Goal: Task Accomplishment & Management: Manage account settings

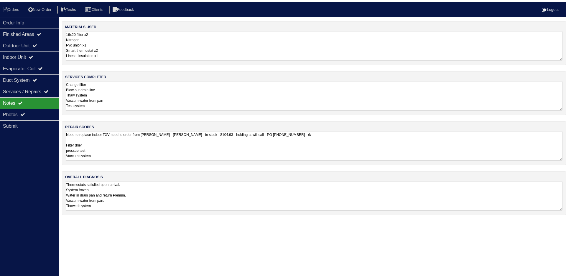
scroll to position [1, 0]
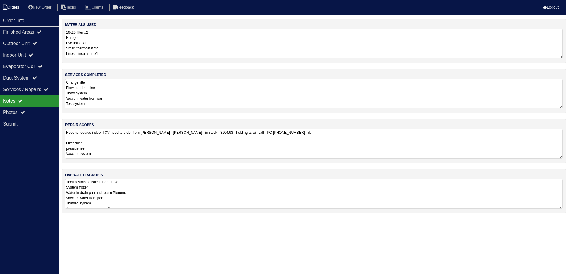
click at [12, 7] on li "Orders" at bounding box center [12, 8] width 24 height 8
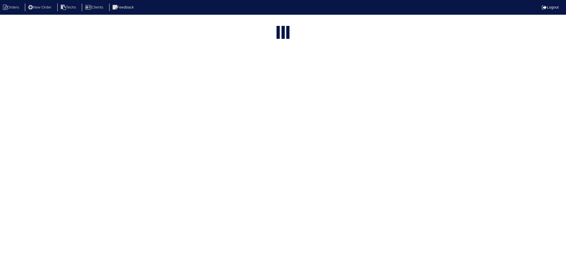
select select "15"
type input "4511"
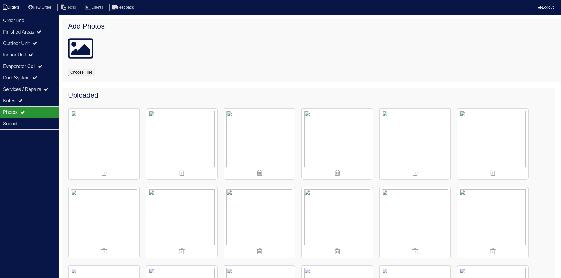
drag, startPoint x: 0, startPoint y: 0, endPoint x: 20, endPoint y: 7, distance: 20.9
click at [20, 7] on li "Orders" at bounding box center [12, 8] width 24 height 8
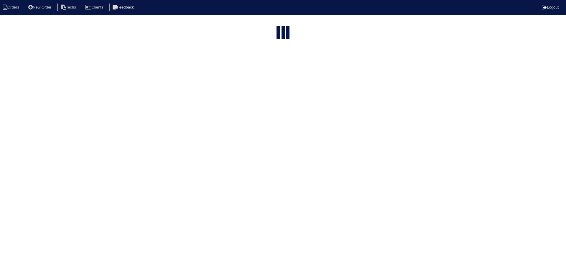
select select "15"
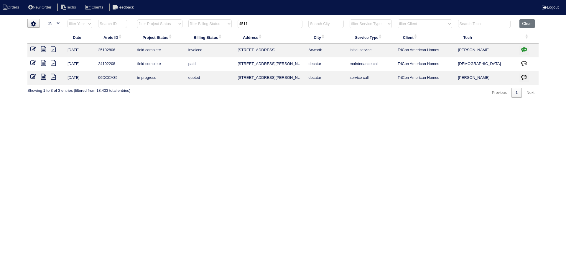
click at [251, 24] on input "4511" at bounding box center [270, 24] width 65 height 8
paste input "365 Rosestone Ct"
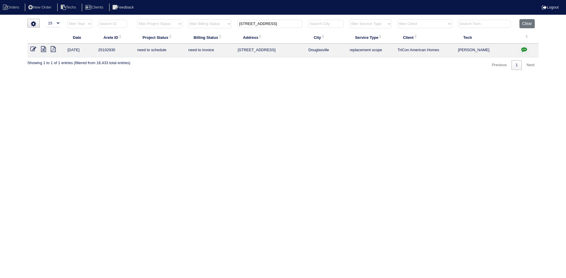
type input "4365 Rosestone Ct"
click at [43, 50] on icon at bounding box center [43, 49] width 5 height 6
click at [526, 48] on icon "button" at bounding box center [524, 50] width 6 height 6
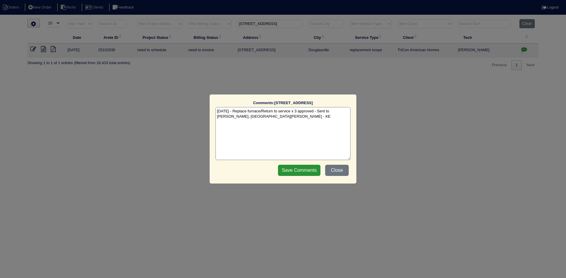
click at [253, 119] on textarea "8/11/25 - Replace furnace/Return to service x 3 approved - Sent to Dan, Payton,…" at bounding box center [282, 133] width 135 height 53
paste textarea "Furnace ordered and in stock at Lithia Springs Sibi order number: TAH-9HDAE4FX …"
click at [322, 121] on textarea "8/11/25 - Replace furnace/Return to service x 3 approved - Sent to Dan, Payton,…" at bounding box center [282, 133] width 135 height 53
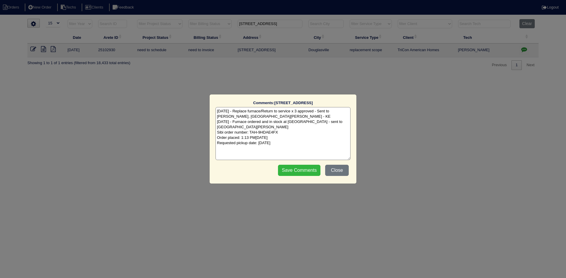
type textarea "8/11/25 - Replace furnace/Return to service x 3 approved - Sent to Dan, Payton,…"
click at [294, 169] on input "Save Comments" at bounding box center [299, 170] width 42 height 11
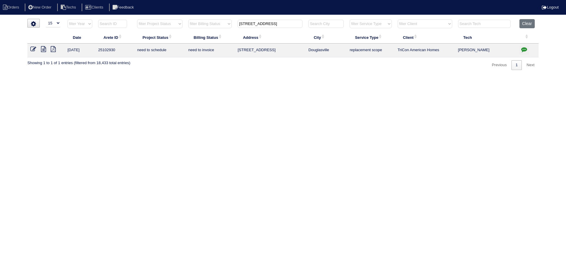
click at [280, 24] on input "4365 Rosestone Ct" at bounding box center [270, 24] width 65 height 8
paste input "[STREET_ADDRESS]"
type input "[GEOGRAPHIC_DATA]"
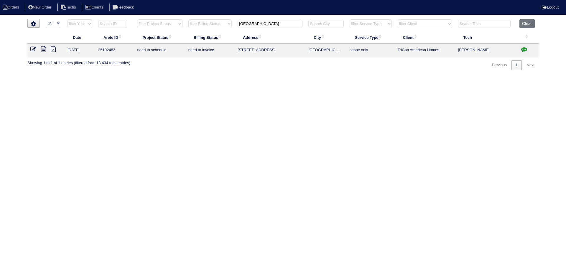
click at [43, 48] on icon at bounding box center [43, 49] width 5 height 6
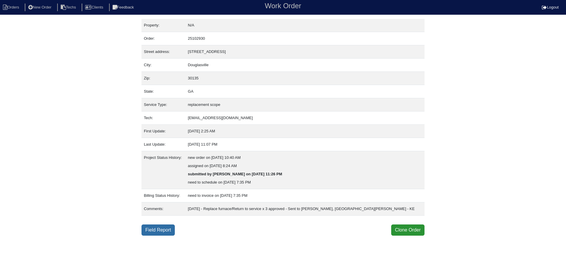
click at [154, 233] on link "Field Report" at bounding box center [157, 230] width 33 height 11
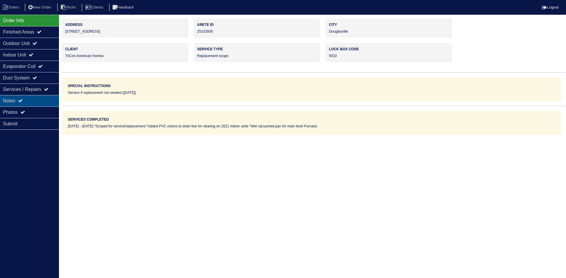
click at [34, 97] on div "Notes" at bounding box center [29, 100] width 59 height 11
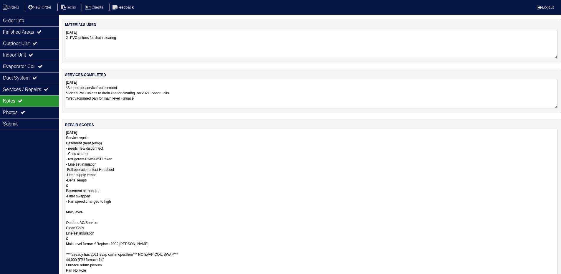
drag, startPoint x: 560, startPoint y: 157, endPoint x: 384, endPoint y: 258, distance: 203.4
click at [561, 277] on html "Orders New Order Techs Clients Feedback Logout Orders New Order Users Clients M…" at bounding box center [280, 169] width 561 height 339
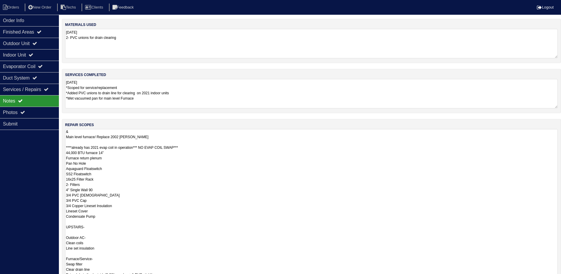
scroll to position [118, 0]
click at [70, 143] on textarea "08/08/2025 Service repair- Basement (heat pump) - needs new disconnect -Coils c…" at bounding box center [311, 203] width 493 height 149
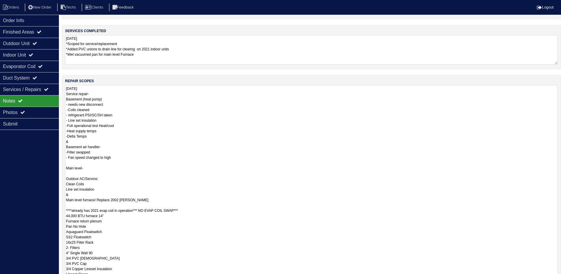
scroll to position [0, 0]
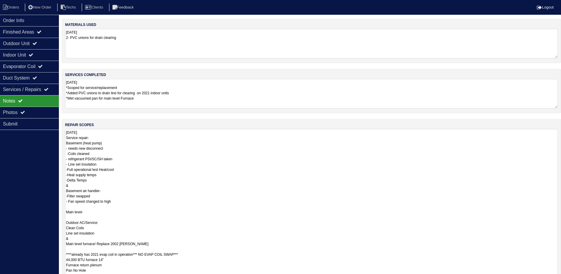
click at [329, 90] on textarea "08/08/2025 *Scoped for service/replacement *Added PVC unions to drain line for …" at bounding box center [311, 93] width 493 height 29
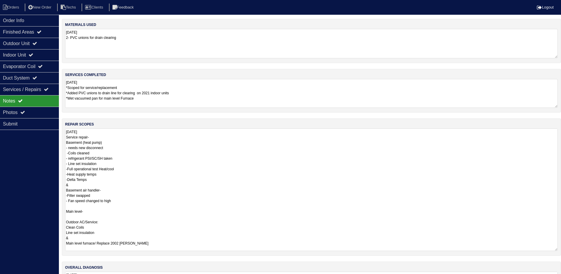
drag, startPoint x: 560, startPoint y: 156, endPoint x: 563, endPoint y: 237, distance: 80.2
click at [561, 249] on html "Orders New Order Techs Clients Feedback Logout Orders New Order Users Clients M…" at bounding box center [280, 156] width 561 height 312
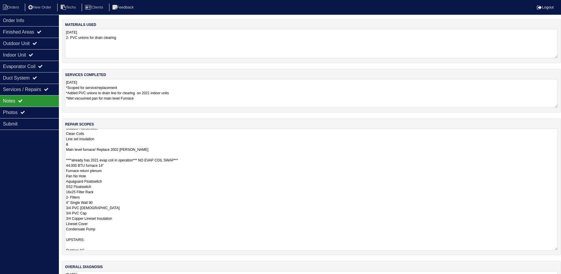
scroll to position [118, 0]
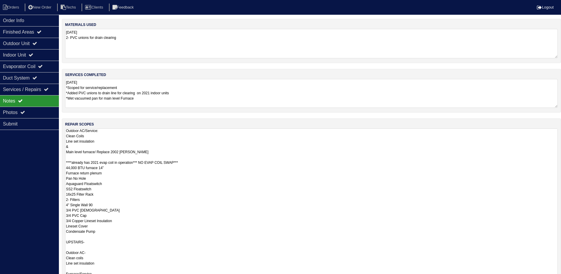
drag, startPoint x: 555, startPoint y: 249, endPoint x: 555, endPoint y: 292, distance: 42.7
click at [555, 278] on html "Orders New Order Techs Clients Feedback Logout Orders New Order Users Clients M…" at bounding box center [280, 177] width 561 height 354
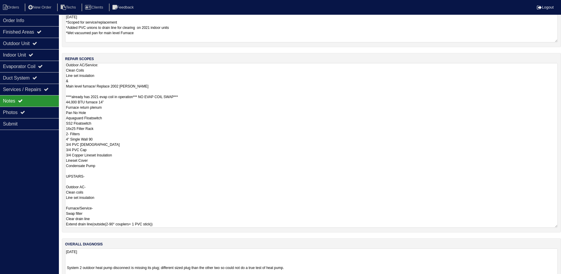
scroll to position [80, 0]
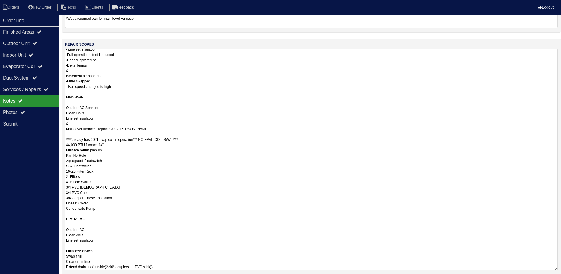
drag, startPoint x: 556, startPoint y: 211, endPoint x: 556, endPoint y: 268, distance: 57.5
click at [556, 268] on textarea "08/08/2025 Service repair- Basement (heat pump) - needs new disconnect -Coils c…" at bounding box center [311, 160] width 493 height 222
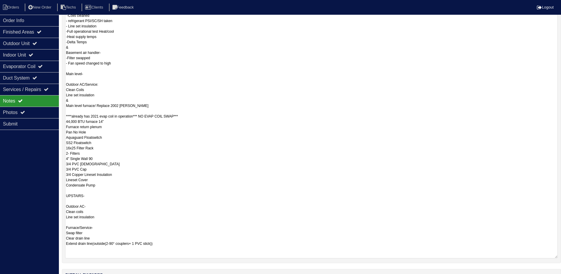
scroll to position [10, 0]
drag, startPoint x: 555, startPoint y: 212, endPoint x: 553, endPoint y: 248, distance: 36.9
click at [553, 256] on textarea "08/08/2025 Service repair- Basement (heat pump) - needs new disconnect -Coils c…" at bounding box center [311, 125] width 493 height 268
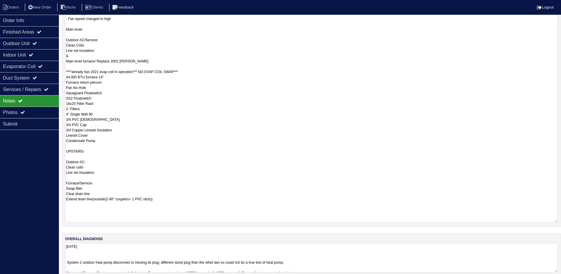
scroll to position [0, 0]
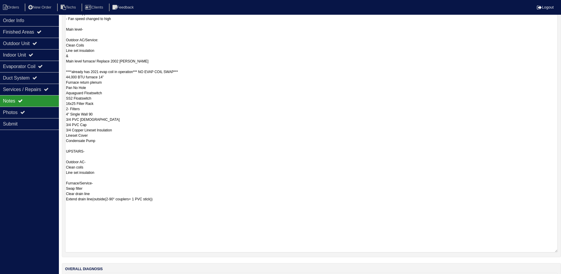
drag, startPoint x: 556, startPoint y: 211, endPoint x: 556, endPoint y: 245, distance: 33.6
click at [557, 248] on textarea "08/08/2025 Service repair- Basement (heat pump) - needs new disconnect -Coils c…" at bounding box center [311, 99] width 493 height 306
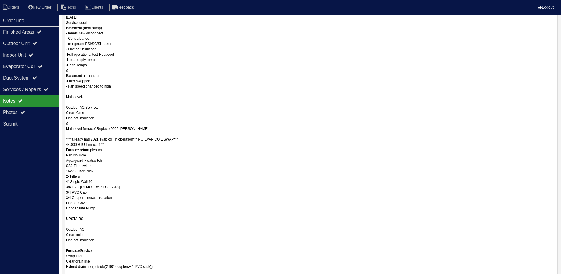
scroll to position [94, 0]
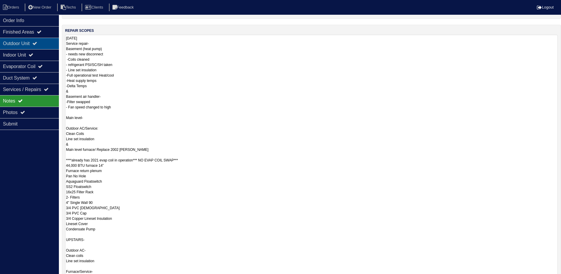
click at [37, 43] on icon at bounding box center [34, 43] width 5 height 5
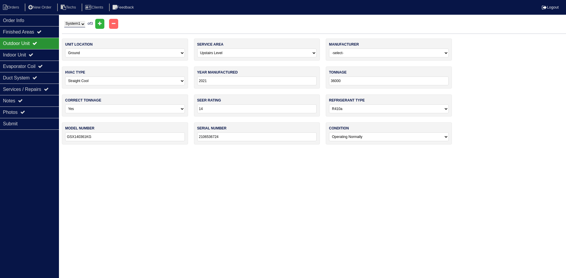
drag, startPoint x: 80, startPoint y: 22, endPoint x: 81, endPoint y: 26, distance: 3.5
click at [80, 23] on select "System 1 System 2 System 3" at bounding box center [74, 24] width 21 height 6
select select "2"
click at [64, 21] on select "System 1 System 2 System 3" at bounding box center [74, 24] width 21 height 6
select select "2"
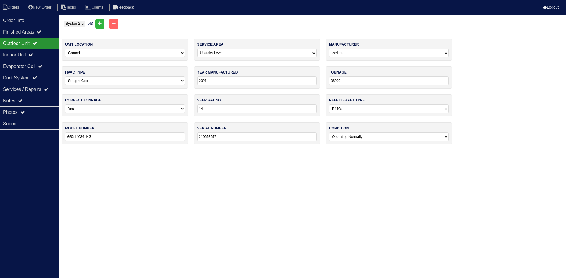
select select "1"
type input "24000"
type input "GSZ140241LA"
type input "2112316360"
click at [82, 26] on select "System 1 System 2 System 3" at bounding box center [74, 24] width 21 height 6
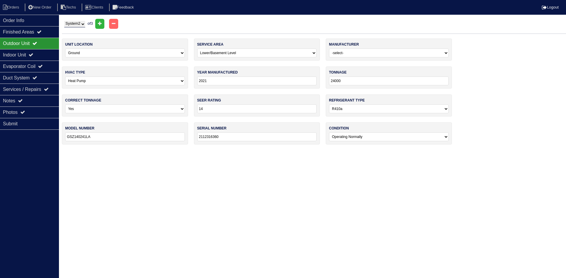
select select "3"
click at [64, 21] on select "System 1 System 2 System 3" at bounding box center [74, 24] width 21 height 6
select select "0"
type input "2400"
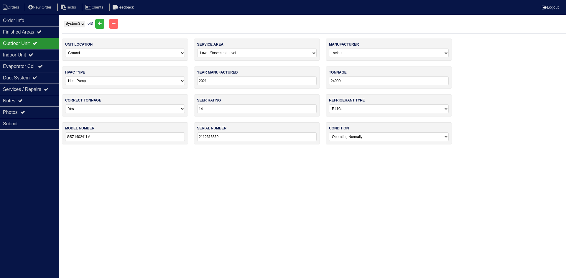
type input "GSX140241LE"
type input "2105409409"
click at [44, 56] on div "Indoor Unit" at bounding box center [29, 54] width 59 height 11
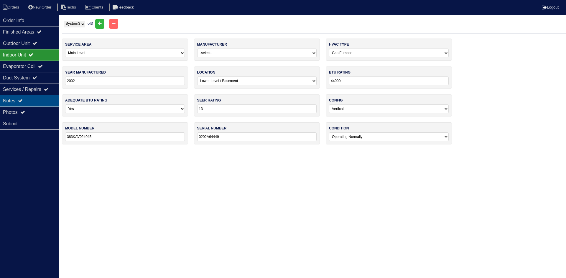
click at [44, 102] on div "Notes" at bounding box center [29, 100] width 59 height 11
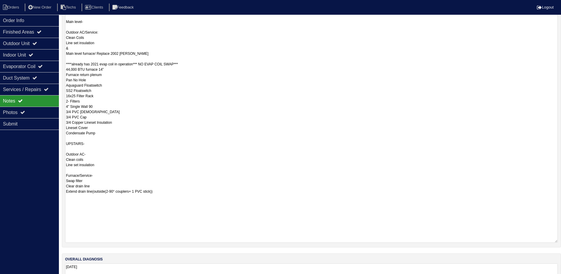
scroll to position [177, 0]
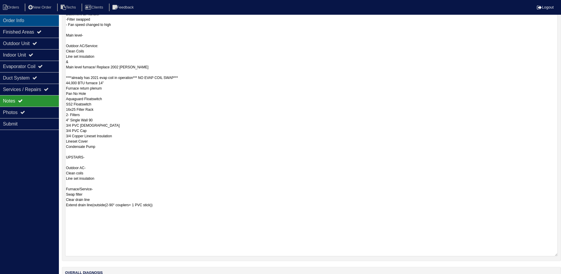
click at [28, 23] on div "Order Info" at bounding box center [29, 20] width 59 height 11
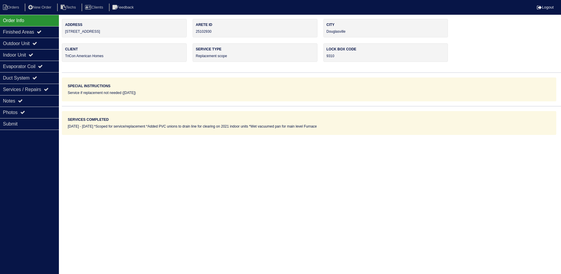
scroll to position [0, 0]
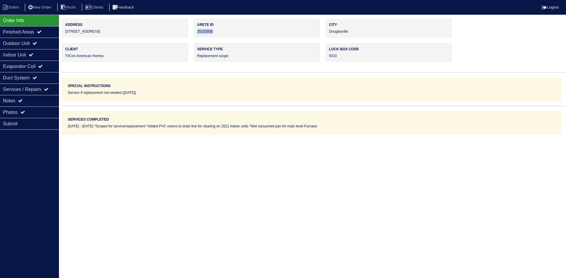
drag, startPoint x: 216, startPoint y: 30, endPoint x: 194, endPoint y: 32, distance: 21.9
click at [194, 32] on div "Arete ID 25102930" at bounding box center [257, 28] width 126 height 19
copy div "25102930"
drag, startPoint x: 30, startPoint y: 101, endPoint x: 27, endPoint y: 100, distance: 4.2
click at [30, 101] on div "Notes" at bounding box center [29, 100] width 59 height 11
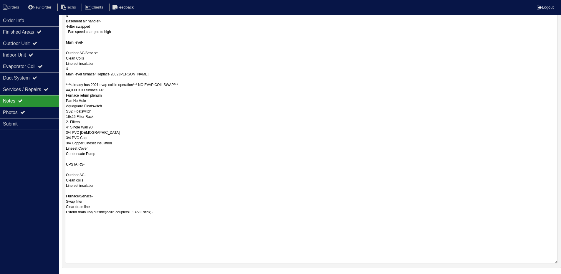
scroll to position [177, 0]
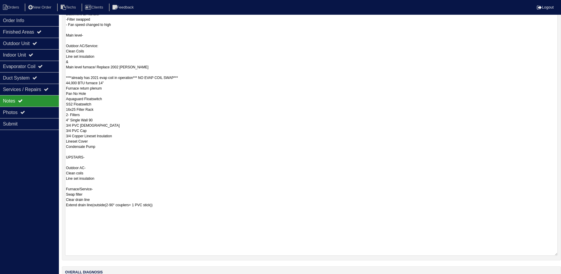
drag, startPoint x: 85, startPoint y: 146, endPoint x: 64, endPoint y: 85, distance: 65.2
click at [64, 85] on div "repair scopes 08/08/2025 Service repair- Basement (heat pump) - needs new disco…" at bounding box center [311, 101] width 499 height 318
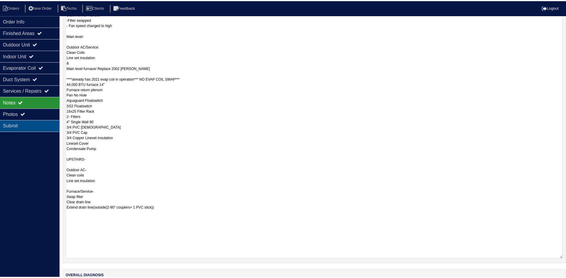
scroll to position [0, 0]
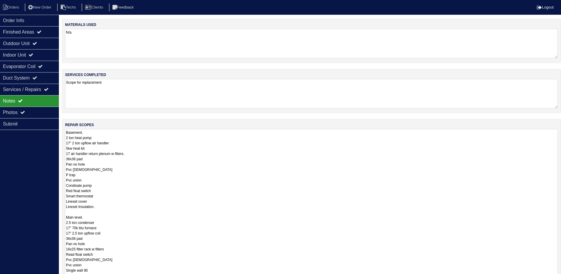
drag, startPoint x: 561, startPoint y: 157, endPoint x: 566, endPoint y: 292, distance: 135.0
click at [561, 274] on html "Orders New Order Techs Clients Feedback Logout Orders New Order Users Clients M…" at bounding box center [280, 177] width 561 height 354
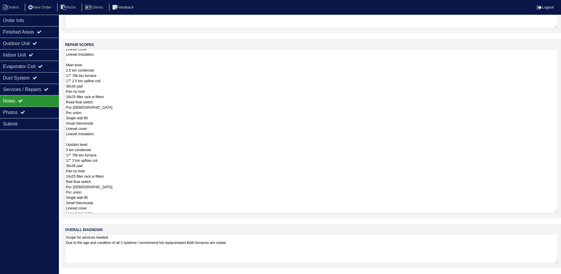
scroll to position [76, 0]
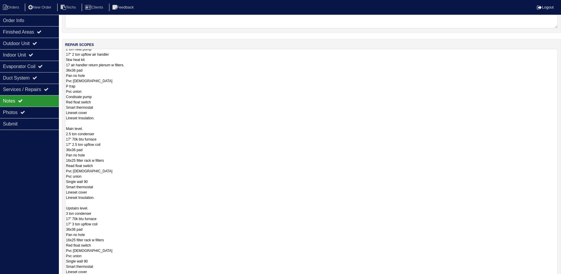
drag, startPoint x: 556, startPoint y: 212, endPoint x: 558, endPoint y: 248, distance: 36.6
click at [560, 274] on html "Orders New Order Techs Clients Feedback Logout Orders New Order Users Clients M…" at bounding box center [280, 131] width 561 height 422
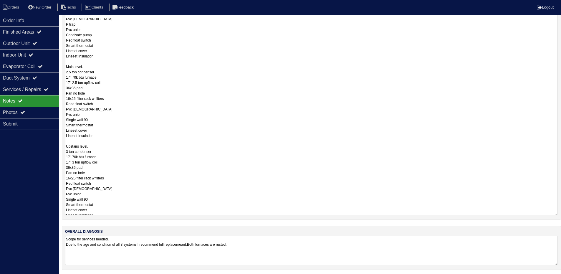
scroll to position [0, 0]
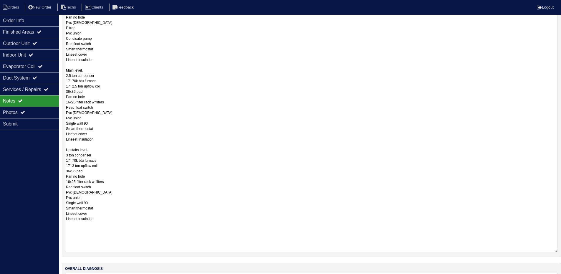
drag, startPoint x: 556, startPoint y: 212, endPoint x: 558, endPoint y: 251, distance: 38.9
click at [558, 251] on textarea "Basement. 2 ton heat pump 17" 2 ton upflow air handler 5kw heat kit 17 air hand…" at bounding box center [311, 117] width 493 height 270
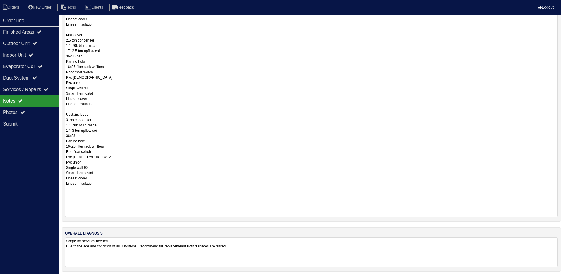
scroll to position [186, 0]
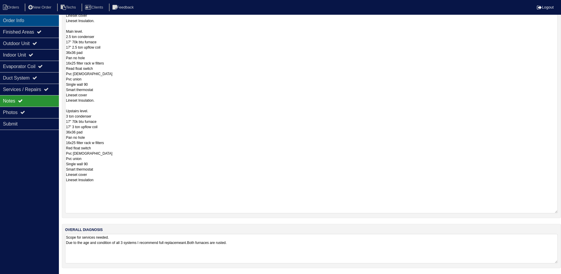
click at [34, 18] on div "Order Info" at bounding box center [29, 20] width 59 height 11
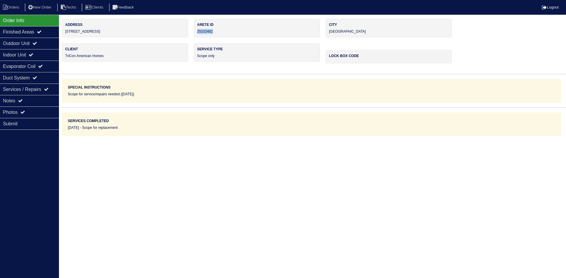
drag, startPoint x: 208, startPoint y: 31, endPoint x: 197, endPoint y: 32, distance: 10.3
click at [197, 32] on div "Arete ID 25102482" at bounding box center [257, 28] width 126 height 19
copy div "25102482"
click at [34, 102] on div "Notes" at bounding box center [29, 100] width 59 height 11
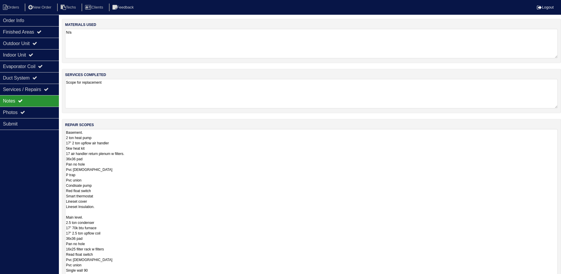
click at [199, 173] on textarea "Basement. 2 ton heat pump 17" 2 ton upflow air handler 5kw heat kit 17 air hand…" at bounding box center [311, 264] width 493 height 270
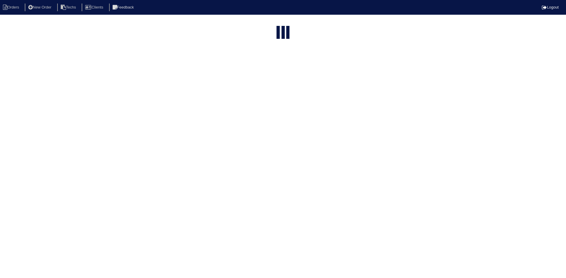
select select "15"
type input "[GEOGRAPHIC_DATA]"
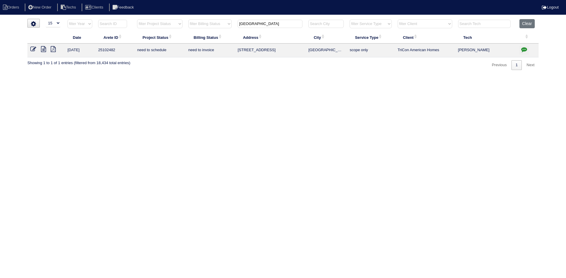
click at [522, 49] on icon "button" at bounding box center [524, 50] width 6 height 6
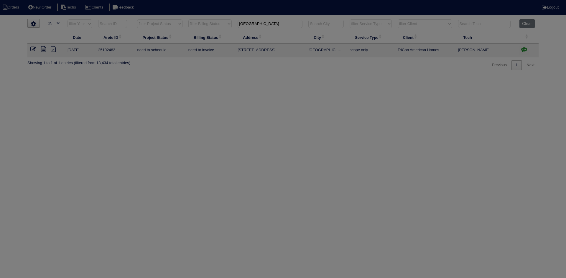
click at [522, 49] on div at bounding box center [283, 139] width 566 height 278
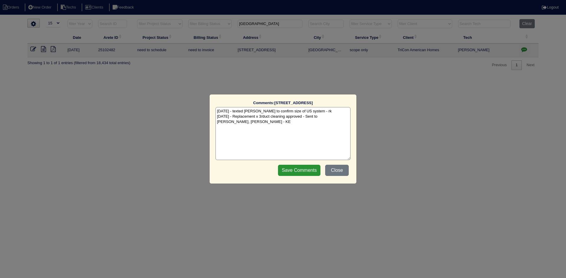
click at [247, 123] on textarea "7/15/25 - texted Payton to confirm size of US system - rk 8/11/25 - Replacement…" at bounding box center [282, 133] width 135 height 53
paste textarea "Equipment ordered and pricing verified Sibi order number: TAH-7YW9FKYB Order pl…"
click at [313, 128] on textarea "7/15/25 - texted Payton to confirm size of US system - rk 8/11/25 - Replacement…" at bounding box center [282, 133] width 135 height 53
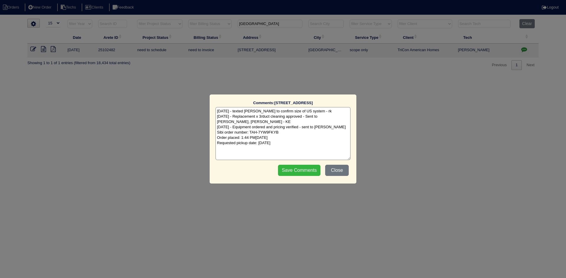
type textarea "7/15/25 - texted Payton to confirm size of US system - rk 8/11/25 - Replacement…"
click at [299, 171] on input "Save Comments" at bounding box center [299, 170] width 42 height 11
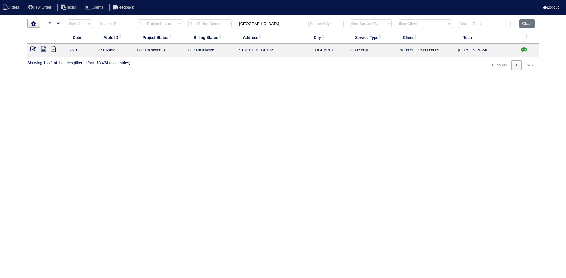
click at [258, 25] on input "3768 Lake Haven" at bounding box center [270, 24] width 65 height 8
paste input "25 Ridge Court"
type input "325 Ridge C"
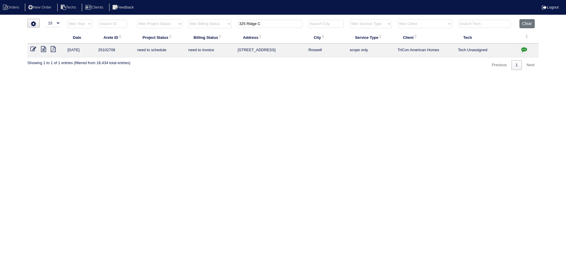
click at [44, 50] on icon at bounding box center [43, 49] width 5 height 6
click at [523, 48] on icon "button" at bounding box center [524, 50] width 6 height 6
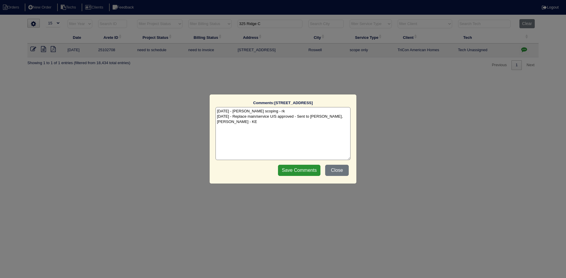
click at [239, 124] on textarea "7/29/25 - Dan scoping - rk 8/5/25 - Replace main/service U/S approved - Sent to…" at bounding box center [282, 133] width 135 height 53
paste textarea "Equipment ordered - pricing verified Sibi order number: TAH-EAQ3V2QV Order plac…"
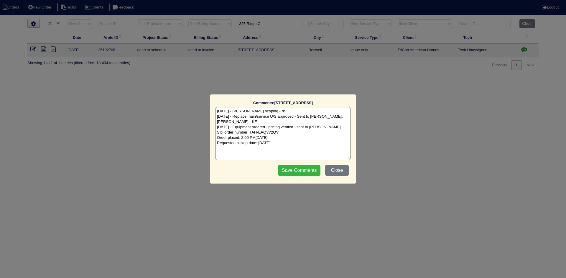
type textarea "7/29/25 - Dan scoping - rk 8/5/25 - Replace main/service U/S approved - Sent to…"
click at [303, 172] on input "Save Comments" at bounding box center [299, 170] width 42 height 11
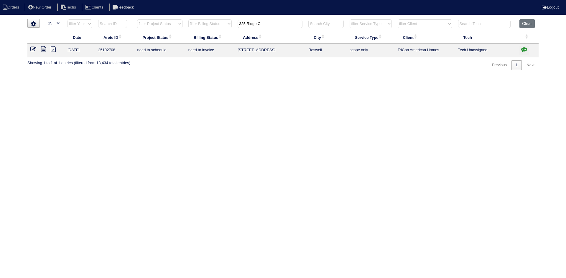
click at [263, 25] on input "325 Ridge C" at bounding box center [270, 24] width 65 height 8
paste input "6916 Talkeetna Ct"
type input "6916 Talkeetna Ct"
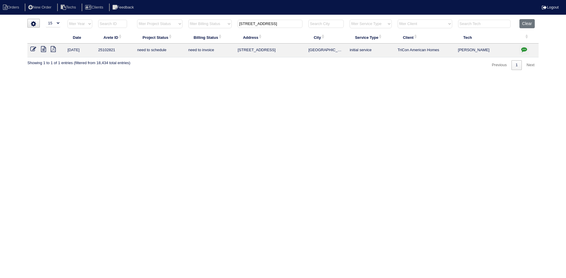
click at [42, 49] on icon at bounding box center [43, 49] width 5 height 6
click at [523, 49] on icon "button" at bounding box center [524, 50] width 6 height 6
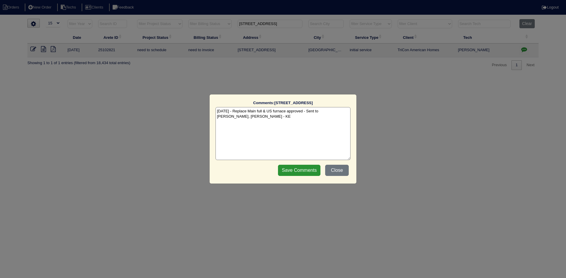
click at [241, 118] on textarea "8/5/25 - Replace Main full & US furnace approved - Sent to Dan, Payton, Reeca -…" at bounding box center [282, 133] width 135 height 53
paste textarea "Equipment ordered - pricing verified Sibi order number: TAH-ZQPRIA11 Order plac…"
click at [298, 120] on textarea "8/5/25 - Replace Main full & US furnace approved - Sent to Dan, Payton, Reeca -…" at bounding box center [282, 133] width 135 height 53
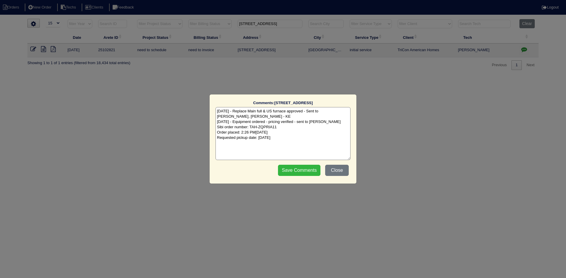
type textarea "8/5/25 - Replace Main full & US furnace approved - Sent to Dan, Payton, Reeca -…"
click at [295, 172] on input "Save Comments" at bounding box center [299, 170] width 42 height 11
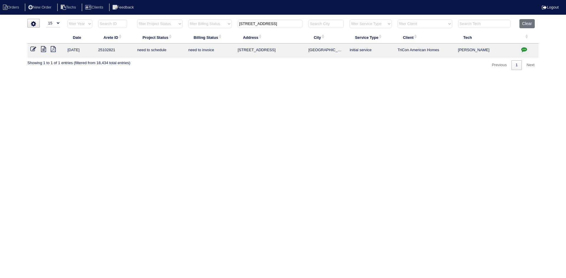
click at [270, 23] on input "6916 Talkeetna Ct" at bounding box center [270, 24] width 65 height 8
paste input "207 Jack Circle"
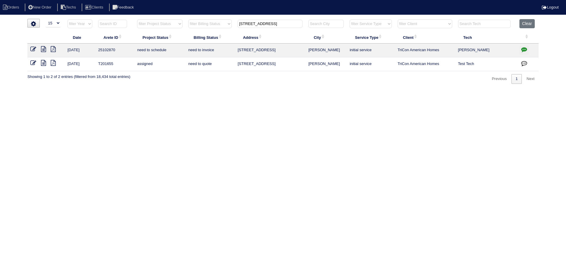
type input "207 Jack Circle"
click at [43, 49] on icon at bounding box center [43, 49] width 5 height 6
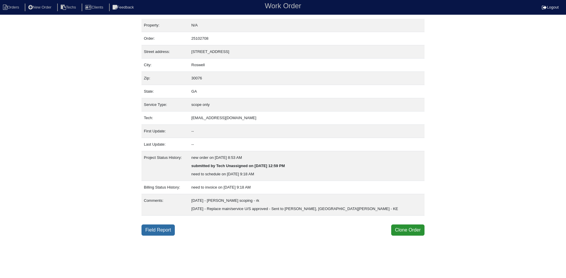
click at [159, 228] on link "Field Report" at bounding box center [157, 230] width 33 height 11
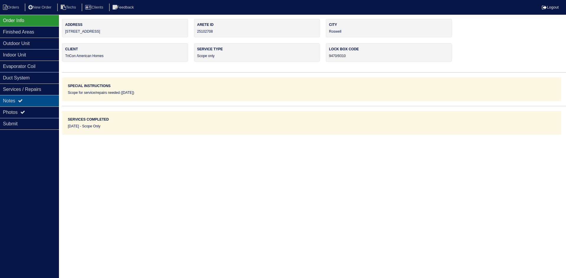
click at [39, 101] on div "Notes" at bounding box center [29, 100] width 59 height 11
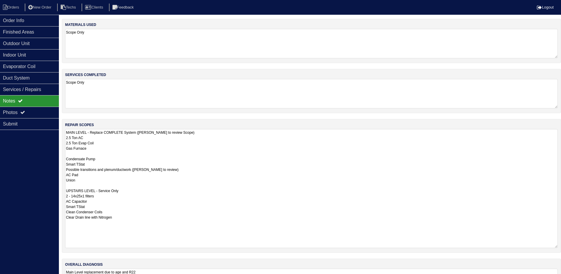
drag, startPoint x: 561, startPoint y: 156, endPoint x: 566, endPoint y: 246, distance: 89.7
click at [561, 246] on html "Orders New Order Techs Clients Feedback Logout Orders New Order Users Clients M…" at bounding box center [280, 154] width 561 height 309
click at [32, 56] on div "Indoor Unit" at bounding box center [29, 54] width 59 height 11
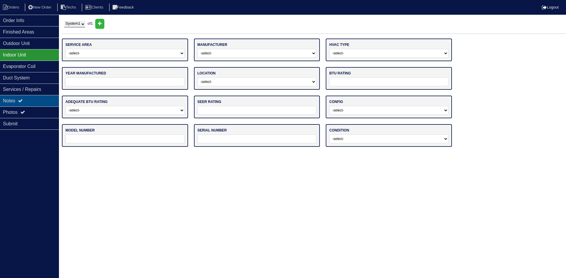
click at [23, 100] on icon at bounding box center [20, 100] width 5 height 5
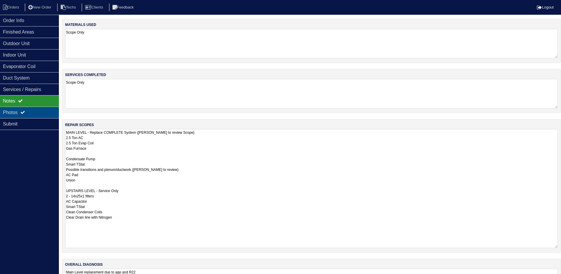
click at [32, 111] on div "Photos" at bounding box center [29, 112] width 59 height 11
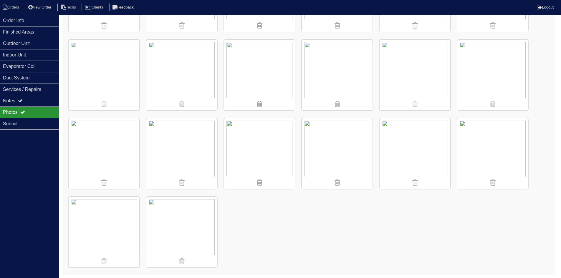
scroll to position [463, 0]
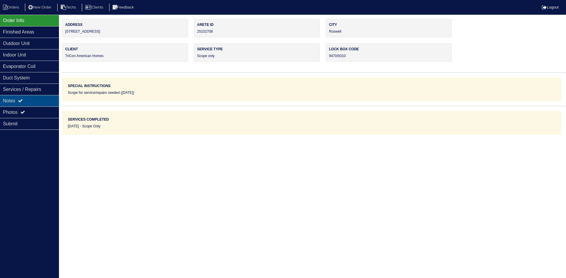
click at [26, 99] on div "Notes" at bounding box center [29, 100] width 59 height 11
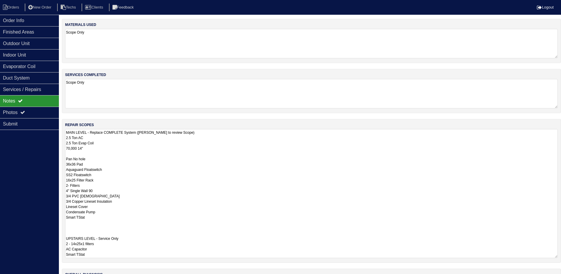
drag, startPoint x: 561, startPoint y: 157, endPoint x: 566, endPoint y: 257, distance: 99.7
click at [561, 257] on html "Orders New Order Techs Clients Feedback Logout Orders New Order Users Clients M…" at bounding box center [280, 159] width 561 height 319
drag, startPoint x: 42, startPoint y: 22, endPoint x: 48, endPoint y: 21, distance: 5.9
click at [42, 22] on div "Order Info" at bounding box center [29, 20] width 59 height 11
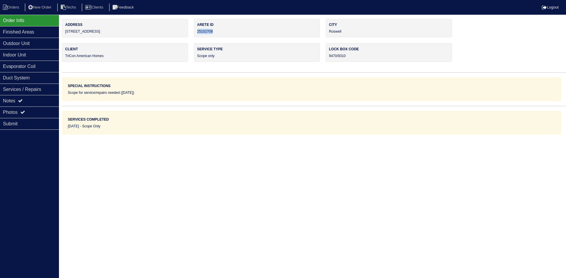
drag, startPoint x: 219, startPoint y: 31, endPoint x: 197, endPoint y: 31, distance: 21.5
click at [197, 31] on div "Arete ID 25102708" at bounding box center [257, 28] width 126 height 19
copy div "25102708"
click at [39, 101] on div "Notes" at bounding box center [29, 100] width 59 height 11
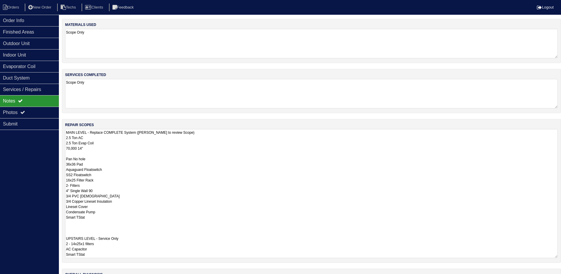
click at [205, 175] on textarea "MAIN LEVEL - Replace COMPLETE System (Payton to review Scope) 2.5 Ton AC 2.5 To…" at bounding box center [311, 193] width 493 height 129
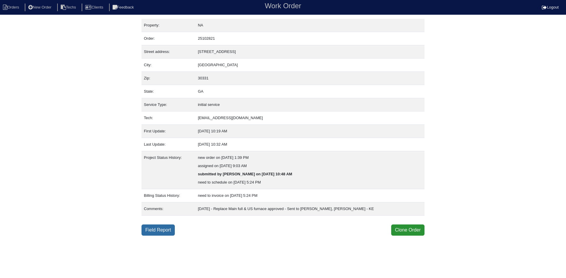
click at [149, 230] on link "Field Report" at bounding box center [157, 230] width 33 height 11
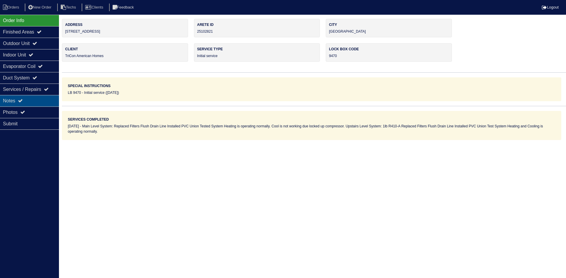
click at [30, 97] on div "Notes" at bounding box center [29, 100] width 59 height 11
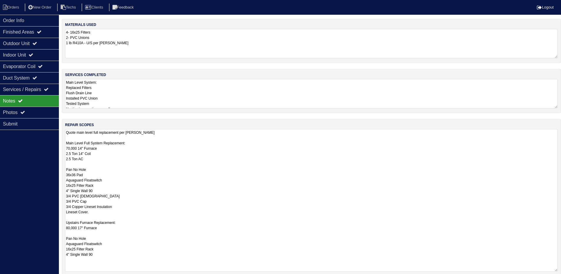
drag, startPoint x: 561, startPoint y: 157, endPoint x: 560, endPoint y: 270, distance: 113.2
click at [560, 270] on div "repair scopes Quote main level full replacement per Dan - rk Main Level Full Sy…" at bounding box center [311, 197] width 499 height 157
click at [37, 42] on icon at bounding box center [34, 43] width 5 height 5
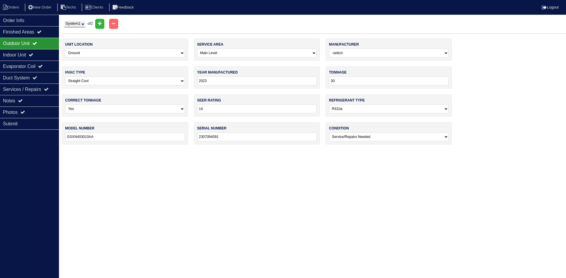
click at [76, 24] on select "System 1 System 2" at bounding box center [74, 24] width 21 height 6
select select "2"
click at [64, 21] on select "System 1 System 2" at bounding box center [74, 24] width 21 height 6
select select "1"
type input "36"
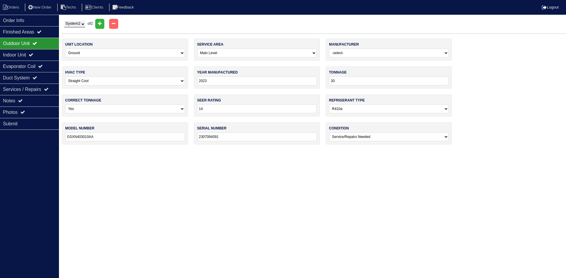
type input "GSXN403610AA"
type input "2307226316"
select select "0"
select select "1"
type input "13"
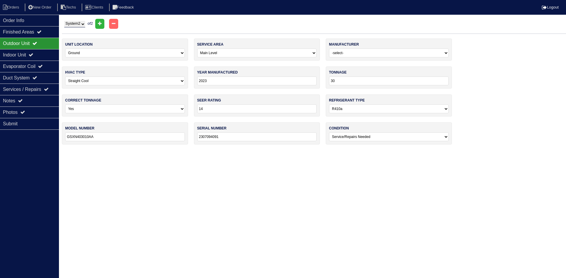
type input "G40UH-488-090-11"
type input "5905K28635"
click at [26, 55] on div "Indoor Unit" at bounding box center [29, 54] width 59 height 11
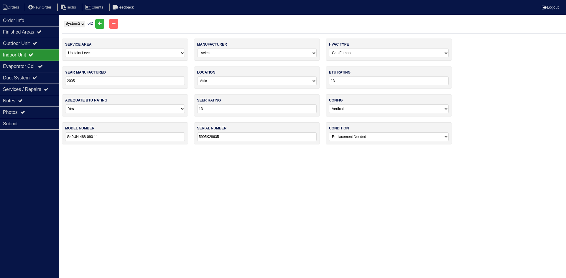
click at [338, 82] on input "13" at bounding box center [389, 81] width 120 height 9
type input "90,000"
click at [32, 99] on div "Notes" at bounding box center [29, 100] width 59 height 11
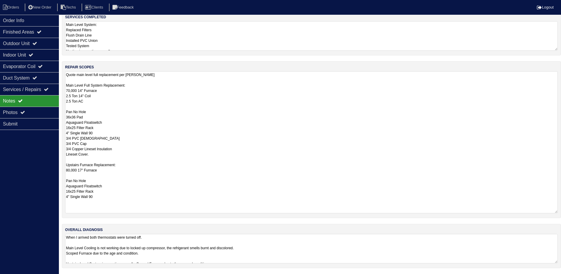
scroll to position [58, 0]
click at [66, 169] on textarea "Quote main level full replacement per Dan - rk Main Level Full System Replaceme…" at bounding box center [311, 142] width 493 height 142
type textarea "Quote main level full replacement per Dan - rk Main Level Full System Replaceme…"
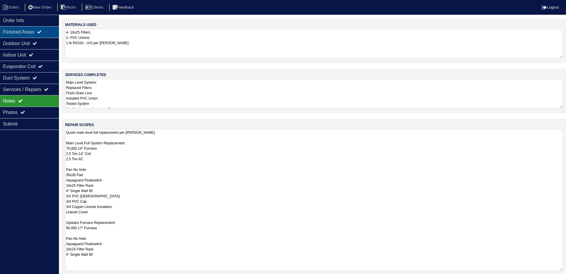
click at [31, 32] on div "Finished Areas" at bounding box center [29, 31] width 59 height 11
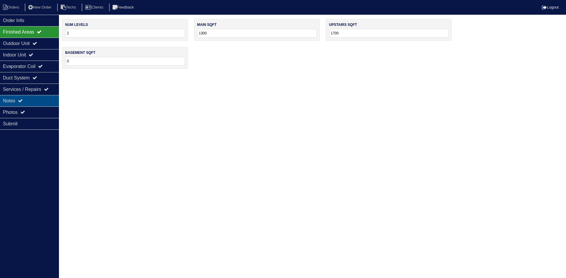
click at [31, 102] on div "Notes" at bounding box center [29, 100] width 59 height 11
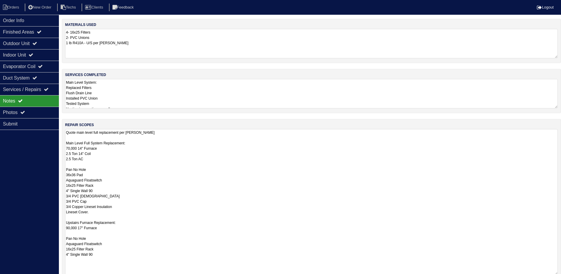
drag, startPoint x: 560, startPoint y: 157, endPoint x: 566, endPoint y: 273, distance: 116.8
click at [561, 273] on html "Orders New Order Techs Clients Feedback Logout Orders New Order Users Clients M…" at bounding box center [280, 168] width 561 height 336
click at [37, 42] on icon at bounding box center [34, 43] width 5 height 5
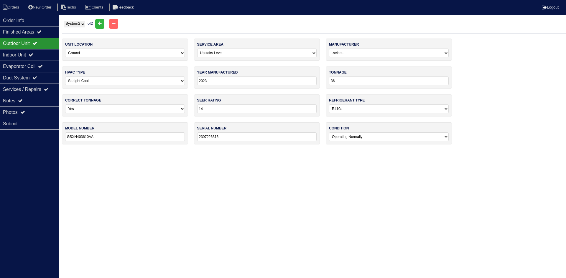
click at [73, 22] on select "System 1 System 2" at bounding box center [74, 24] width 21 height 6
select select "1"
click at [64, 21] on select "System 1 System 2" at bounding box center [74, 24] width 21 height 6
select select "0"
type input "30"
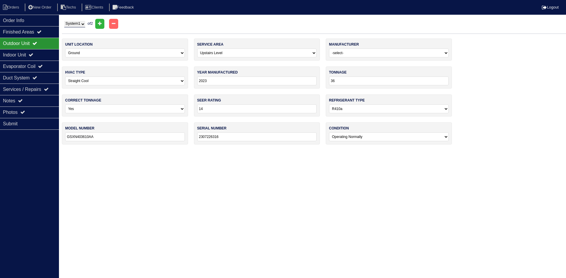
type input "GSXN403010AA"
type input "2307094091"
select select "1"
select select "0"
type input "70"
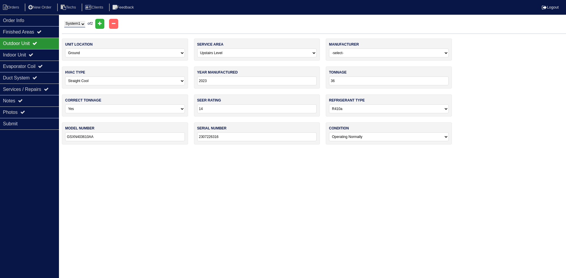
type input "G40UH-36A-070-11"
type input "5905K33897"
click at [32, 55] on div "Indoor Unit" at bounding box center [29, 54] width 59 height 11
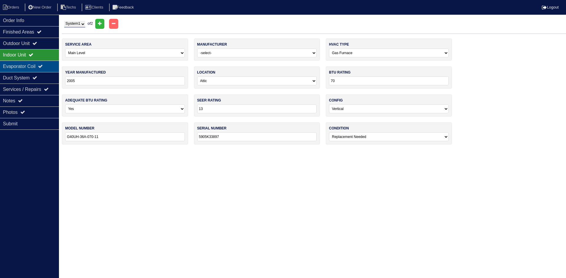
click at [30, 65] on div "Evaporator Coil" at bounding box center [29, 66] width 59 height 11
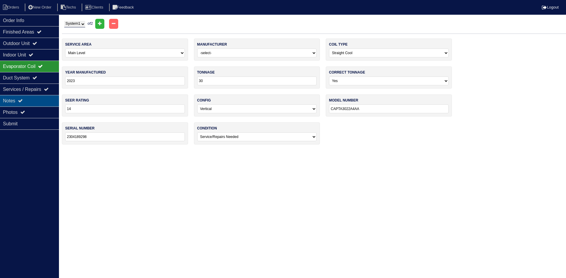
click at [27, 99] on div "Notes" at bounding box center [29, 100] width 59 height 11
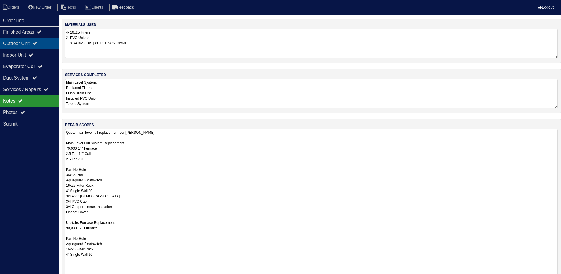
click at [33, 46] on div "Outdoor Unit" at bounding box center [29, 43] width 59 height 11
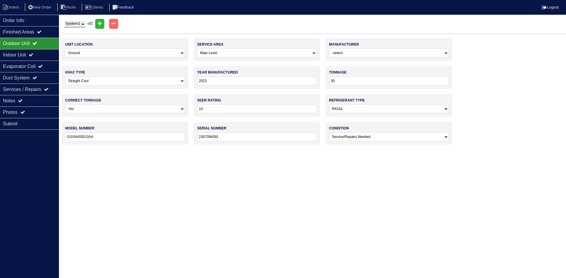
click at [78, 24] on select "System 1 System 2" at bounding box center [74, 24] width 21 height 6
select select "2"
click at [64, 21] on select "System 1 System 2" at bounding box center [74, 24] width 21 height 6
select select "1"
type input "36"
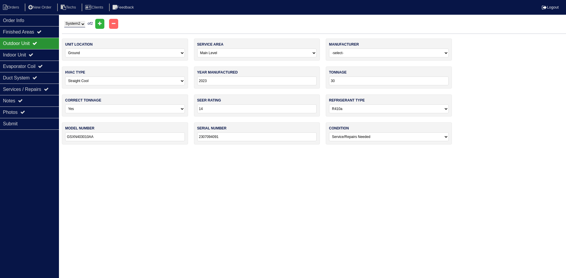
type input "GSXN403610AA"
type input "2307226316"
select select "0"
click at [20, 99] on icon at bounding box center [20, 100] width 5 height 5
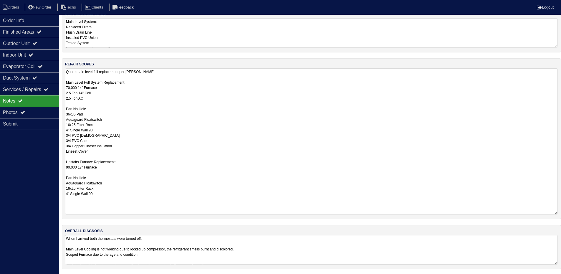
scroll to position [62, 0]
click at [39, 20] on div "Order Info" at bounding box center [29, 20] width 59 height 11
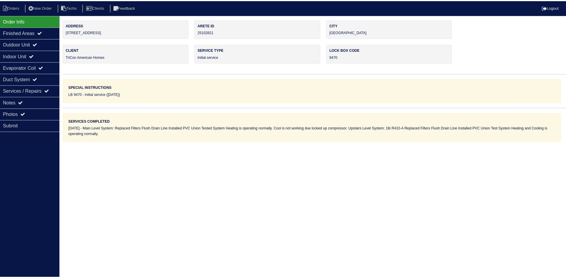
scroll to position [0, 0]
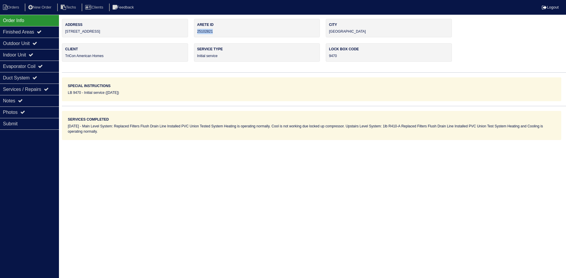
drag, startPoint x: 221, startPoint y: 31, endPoint x: 196, endPoint y: 31, distance: 24.5
click at [196, 31] on div "Arete ID 25102821" at bounding box center [257, 28] width 126 height 19
copy div "25102821"
drag, startPoint x: 44, startPoint y: 100, endPoint x: 53, endPoint y: 104, distance: 9.8
click at [43, 100] on div "Notes" at bounding box center [29, 100] width 59 height 11
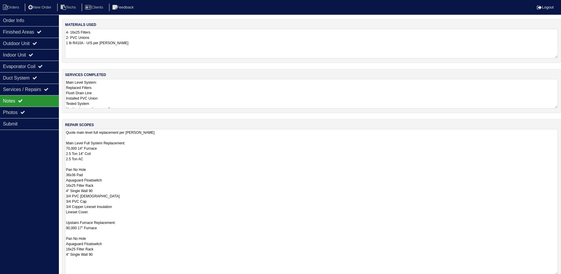
click at [204, 181] on textarea "Quote main level full replacement per Dan - rk Main Level Full System Replaceme…" at bounding box center [311, 202] width 493 height 146
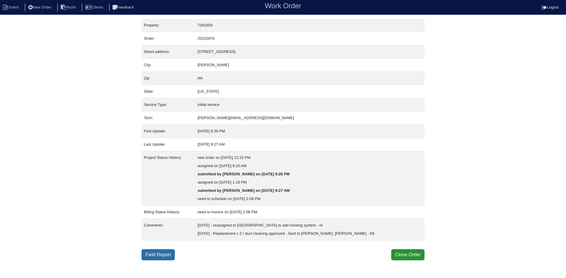
click at [166, 255] on link "Field Report" at bounding box center [157, 255] width 33 height 11
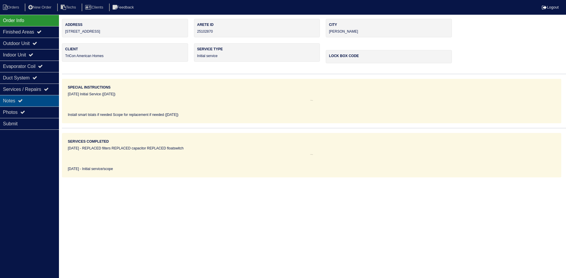
click at [29, 100] on div "Notes" at bounding box center [29, 100] width 59 height 11
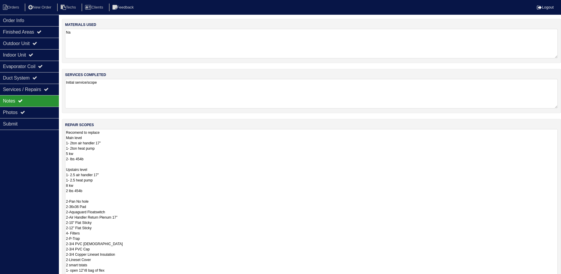
drag, startPoint x: 560, startPoint y: 157, endPoint x: 566, endPoint y: 276, distance: 119.2
click at [561, 276] on html "Orders New Order Techs Clients Feedback Logout Orders New Order Users Clients M…" at bounding box center [280, 169] width 561 height 338
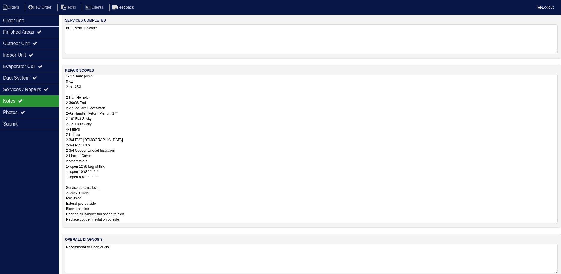
scroll to position [59, 0]
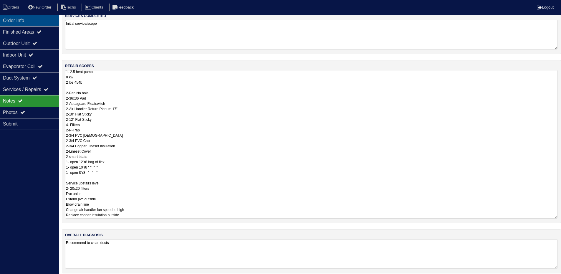
click at [35, 19] on div "Order Info" at bounding box center [29, 20] width 59 height 11
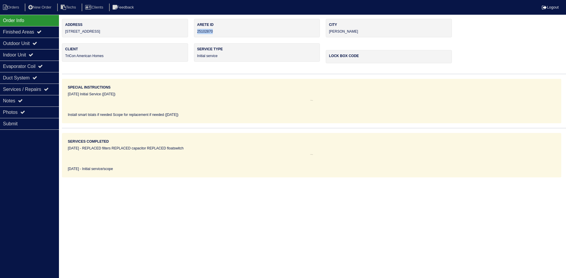
drag, startPoint x: 218, startPoint y: 32, endPoint x: 196, endPoint y: 33, distance: 22.1
click at [196, 33] on div "Arete ID 25102870" at bounding box center [257, 28] width 126 height 19
copy div "25102870"
click at [39, 102] on div "Notes" at bounding box center [29, 100] width 59 height 11
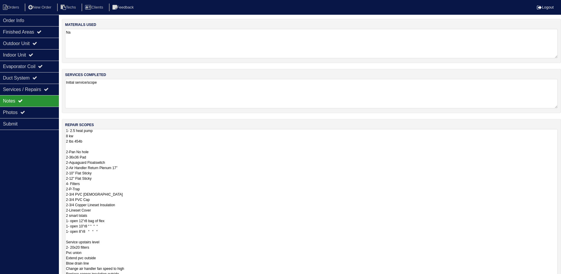
click at [223, 171] on textarea "Recomend to replace Main level 1- 2ton air handler 17” 1- 2ton heat pump 5 kw 2…" at bounding box center [311, 203] width 493 height 149
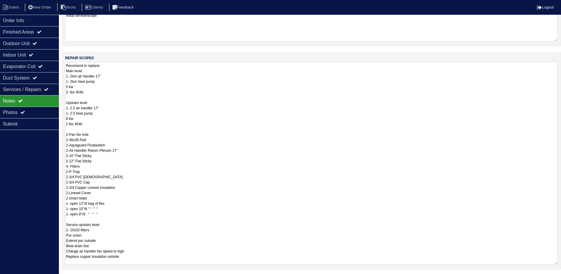
scroll to position [11, 0]
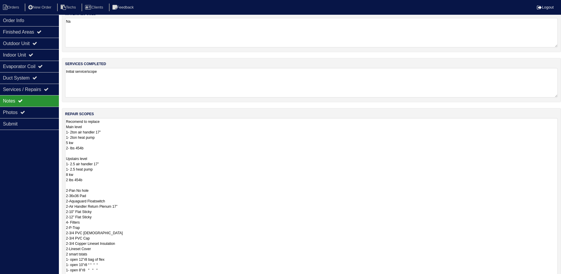
drag, startPoint x: 111, startPoint y: 164, endPoint x: 67, endPoint y: 122, distance: 60.5
click at [67, 122] on textarea "Recomend to replace Main level 1- 2ton air handler 17” 1- 2ton heat pump 5 kw 2…" at bounding box center [311, 219] width 493 height 203
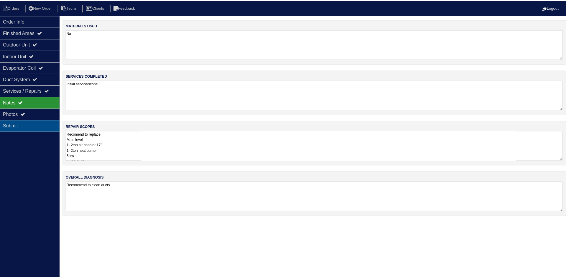
scroll to position [0, 0]
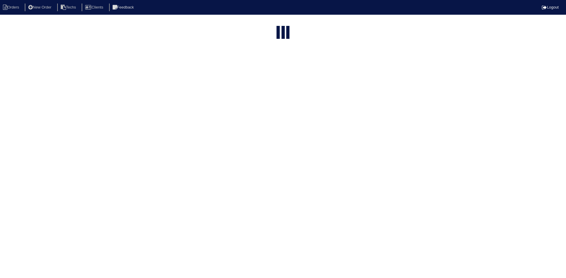
select select "15"
type input "[STREET_ADDRESS]"
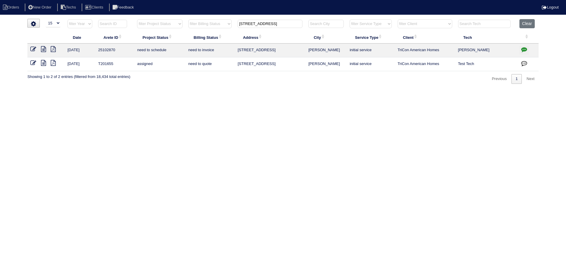
click at [522, 48] on icon "button" at bounding box center [524, 50] width 6 height 6
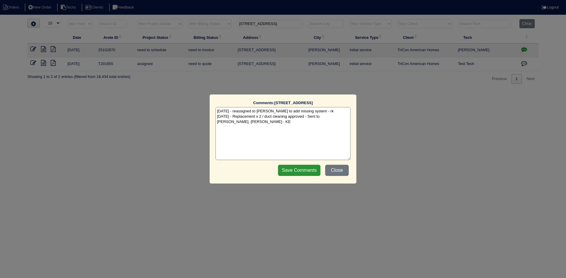
click at [251, 124] on textarea "[DATE] - reassigned to [PERSON_NAME] to add missing system - rk [DATE] - Replac…" at bounding box center [282, 133] width 135 height 53
paste textarea "Equipment ordered - pricing verified Sibi order number: TAH-5UQF9VUX Order plac…"
click at [298, 128] on textarea "[DATE] - reassigned to [PERSON_NAME] to add missing system - rk [DATE] - Replac…" at bounding box center [282, 133] width 135 height 53
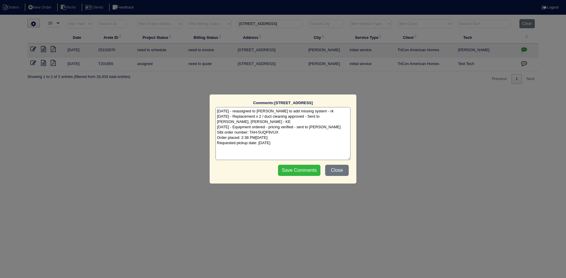
type textarea "[DATE] - reassigned to [PERSON_NAME] to add missing system - rk [DATE] - Replac…"
click at [300, 173] on input "Save Comments" at bounding box center [299, 170] width 42 height 11
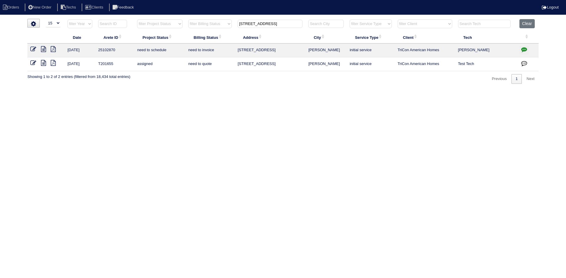
click at [244, 24] on input "[STREET_ADDRESS]" at bounding box center [270, 24] width 65 height 8
paste input "[STREET_ADDRESS][PERSON_NAME]"
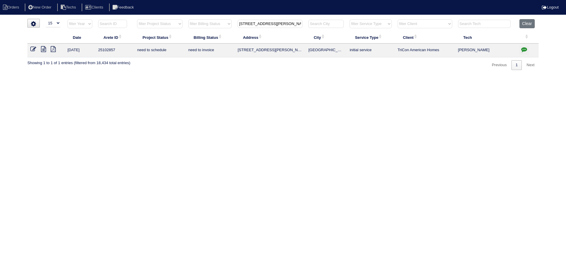
type input "[STREET_ADDRESS][PERSON_NAME]"
click at [42, 49] on icon at bounding box center [43, 49] width 5 height 6
click at [522, 50] on icon "button" at bounding box center [524, 50] width 6 height 6
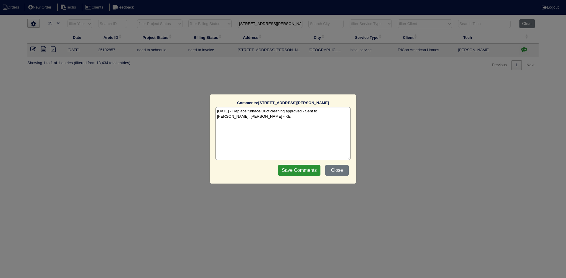
click at [246, 119] on textarea "[DATE] - Replace furnace/Duct cleaning approved - Sent to [PERSON_NAME], [PERSO…" at bounding box center [282, 133] width 135 height 53
paste textarea "Equipment ordered - pricing verified Sibi order number: TAH-GT17DZHS Order plac…"
click at [300, 121] on textarea "[DATE] - Replace furnace/Duct cleaning approved - Sent to [PERSON_NAME], [PERSO…" at bounding box center [282, 133] width 135 height 53
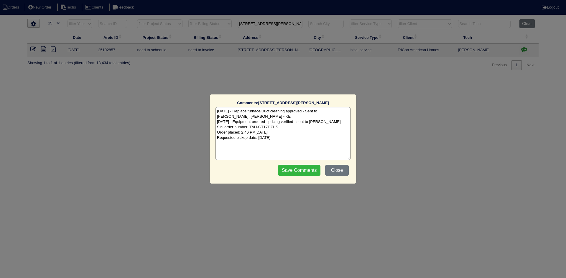
type textarea "[DATE] - Replace furnace/Duct cleaning approved - Sent to [PERSON_NAME], [PERSO…"
click at [285, 171] on input "Save Comments" at bounding box center [299, 170] width 42 height 11
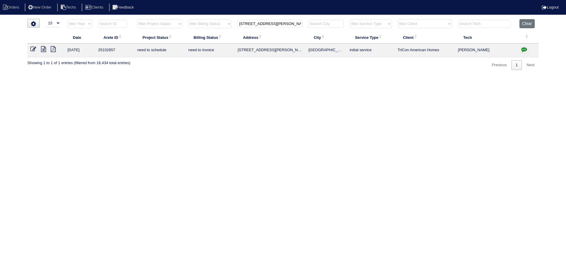
click at [260, 24] on input "[STREET_ADDRESS][PERSON_NAME]" at bounding box center [270, 24] width 65 height 8
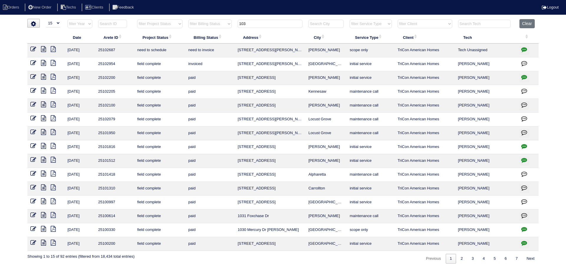
type input "103"
click at [44, 49] on icon at bounding box center [43, 49] width 5 height 6
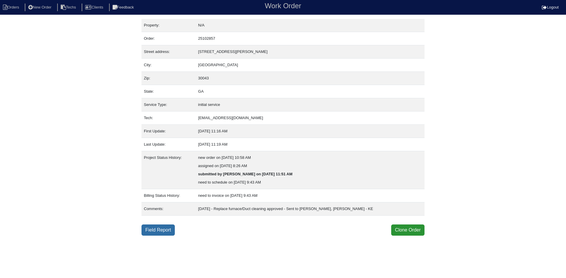
click at [163, 231] on link "Field Report" at bounding box center [157, 230] width 33 height 11
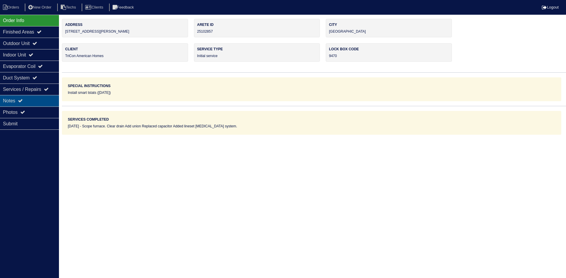
click at [33, 96] on div "Notes" at bounding box center [29, 100] width 59 height 11
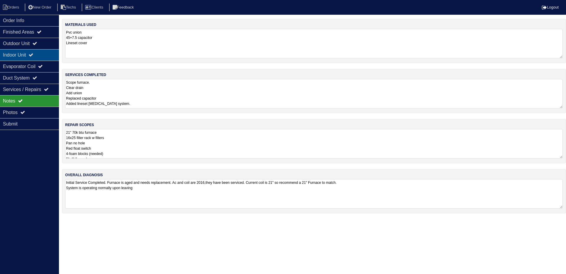
click at [26, 55] on div "Indoor Unit" at bounding box center [29, 54] width 59 height 11
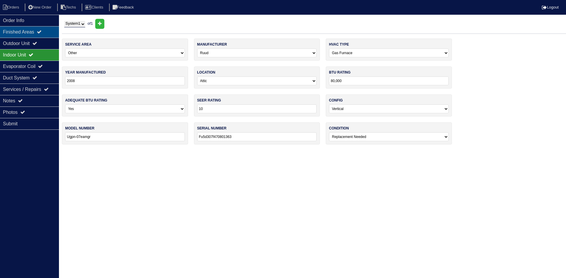
click at [34, 32] on div "Finished Areas" at bounding box center [29, 31] width 59 height 11
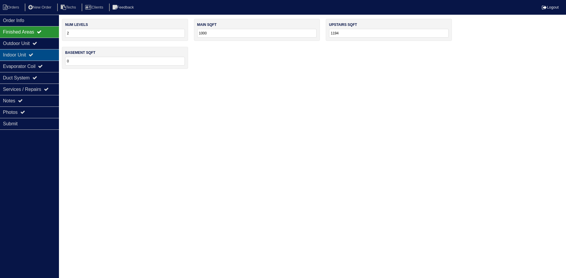
click at [31, 56] on div "Indoor Unit" at bounding box center [29, 54] width 59 height 11
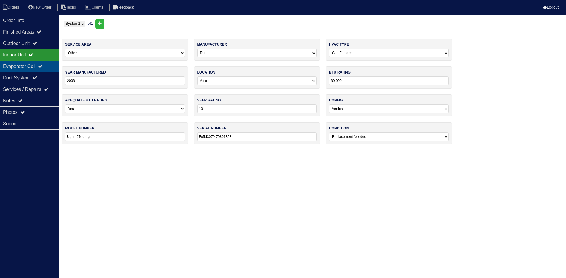
click at [28, 64] on div "Evaporator Coil" at bounding box center [29, 66] width 59 height 11
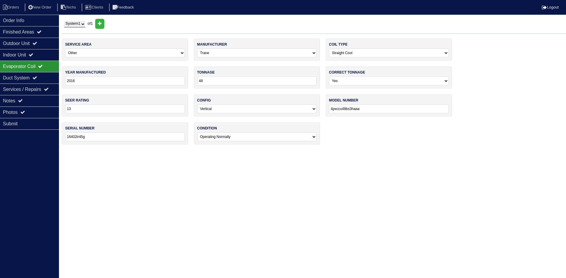
drag, startPoint x: 352, startPoint y: 109, endPoint x: 330, endPoint y: 110, distance: 22.7
click at [330, 110] on input "4pxccu48bs3haaa" at bounding box center [389, 109] width 120 height 9
drag, startPoint x: 327, startPoint y: 109, endPoint x: 451, endPoint y: 126, distance: 124.9
click at [457, 129] on div "service area -select- Main Level Upstairs Level Lower/Basement Level Other manu…" at bounding box center [314, 95] width 504 height 112
click at [369, 108] on input "4pxccu48bs3haaa" at bounding box center [389, 109] width 120 height 9
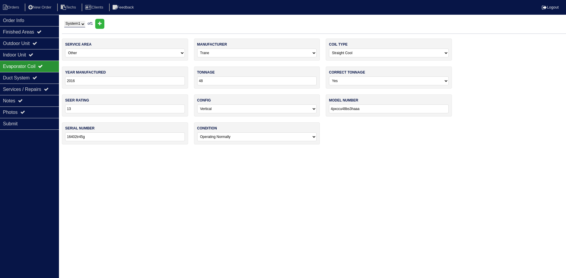
click at [369, 108] on input "4pxccu48bs3haaa" at bounding box center [389, 109] width 120 height 9
click at [30, 102] on div "Notes" at bounding box center [29, 100] width 59 height 11
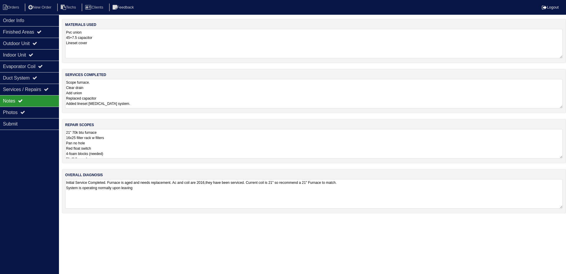
click at [157, 154] on textarea "21" 70k btu furnace 16x25 filter rack w filters Pan no hole Red float switch 4-…" at bounding box center [313, 143] width 497 height 29
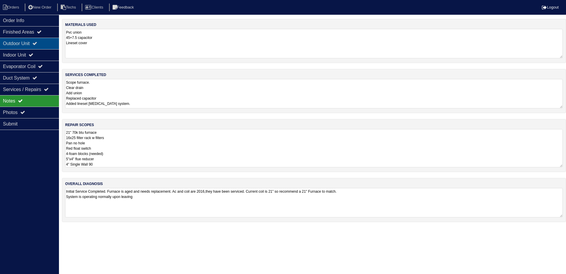
click at [34, 46] on div "Outdoor Unit" at bounding box center [29, 43] width 59 height 11
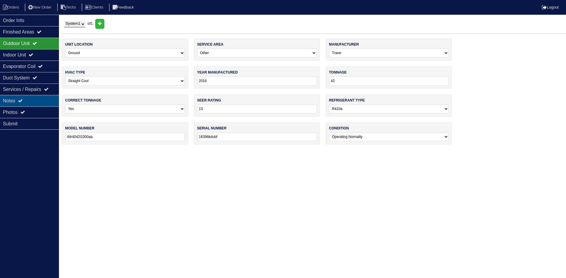
click at [32, 101] on div "Notes" at bounding box center [29, 100] width 59 height 11
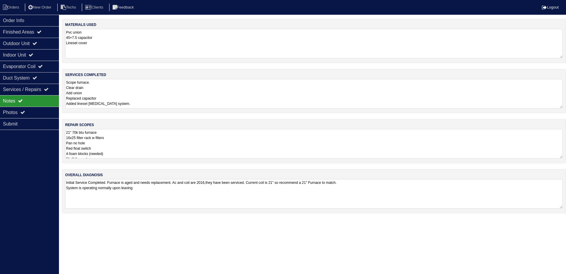
click at [179, 145] on textarea "21" 70k btu furnace 16x25 filter rack w filters Pan no hole Red float switch 4-…" at bounding box center [313, 143] width 497 height 29
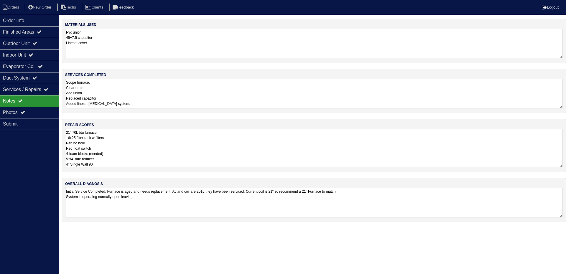
click at [74, 134] on textarea "21" 70k btu furnace 16x25 filter rack w filters Pan no hole Red float switch 4-…" at bounding box center [313, 148] width 497 height 38
type textarea "21" 90k btu furnace 16x25 filter rack w filters Pan no hole Red float switch 4-…"
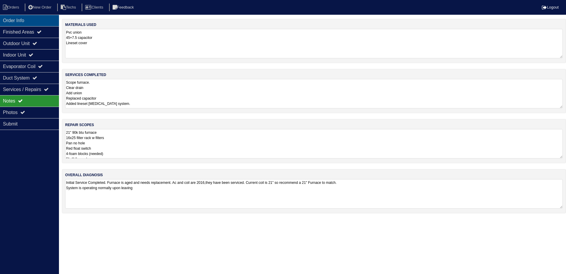
click at [33, 18] on div "Order Info" at bounding box center [29, 20] width 59 height 11
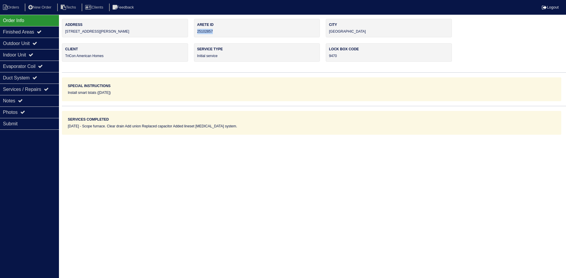
drag, startPoint x: 220, startPoint y: 29, endPoint x: 196, endPoint y: 32, distance: 24.4
click at [196, 32] on div "Arete ID 25102857" at bounding box center [257, 28] width 126 height 19
copy div "25102857"
click at [31, 100] on div "Notes" at bounding box center [29, 100] width 59 height 11
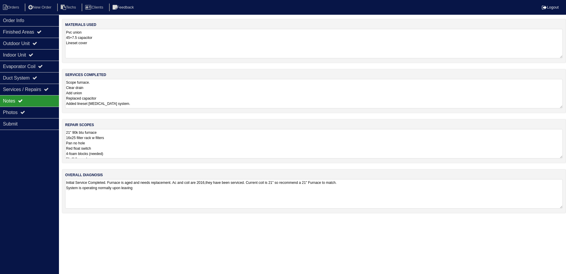
click at [178, 144] on textarea "21" 90k btu furnace 16x25 filter rack w filters Pan no hole Red float switch 4-…" at bounding box center [313, 143] width 497 height 29
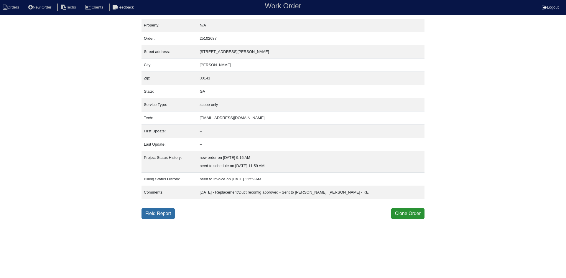
click at [162, 212] on link "Field Report" at bounding box center [157, 213] width 33 height 11
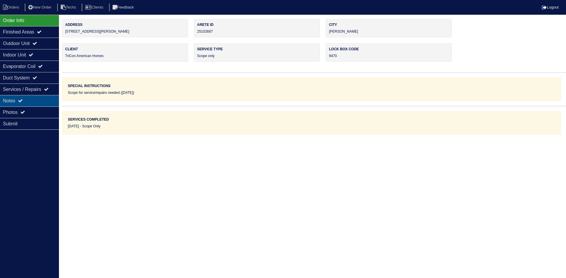
click at [37, 102] on div "Notes" at bounding box center [29, 100] width 59 height 11
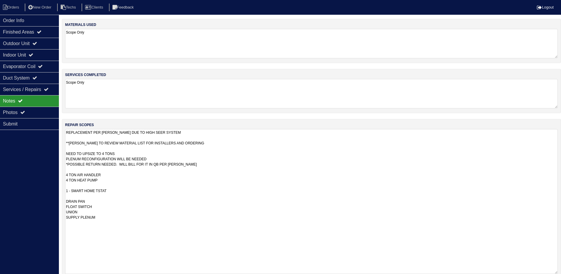
drag, startPoint x: 560, startPoint y: 156, endPoint x: 477, endPoint y: 168, distance: 84.2
click at [561, 269] on html "Orders New Order Techs Clients Feedback Logout Orders New Order Users Clients M…" at bounding box center [280, 167] width 561 height 335
click at [34, 28] on div "Finished Areas" at bounding box center [29, 31] width 59 height 11
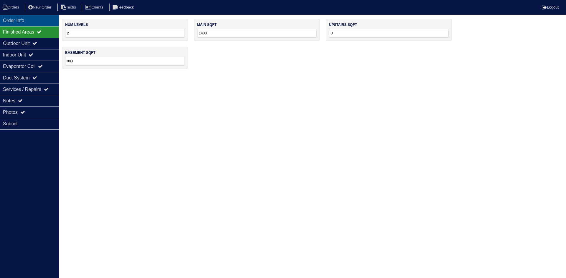
click at [25, 22] on div "Order Info" at bounding box center [29, 20] width 59 height 11
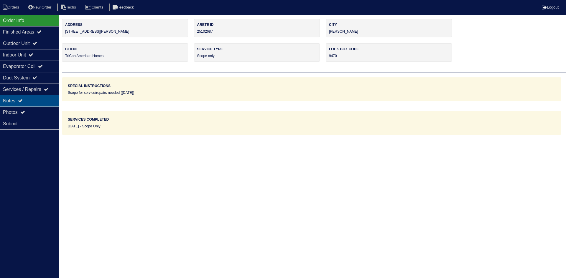
click at [23, 100] on icon at bounding box center [20, 100] width 5 height 5
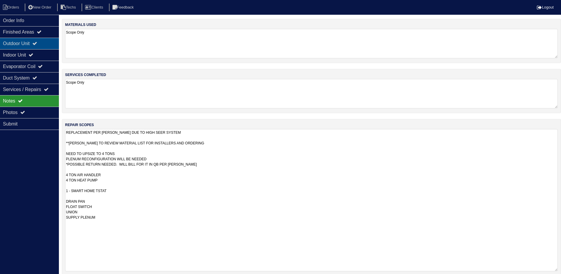
click at [37, 43] on icon at bounding box center [34, 43] width 5 height 5
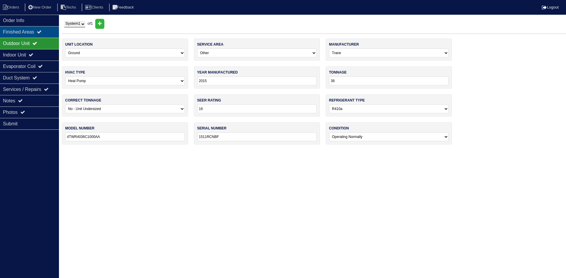
click at [38, 32] on div "Finished Areas" at bounding box center [29, 31] width 59 height 11
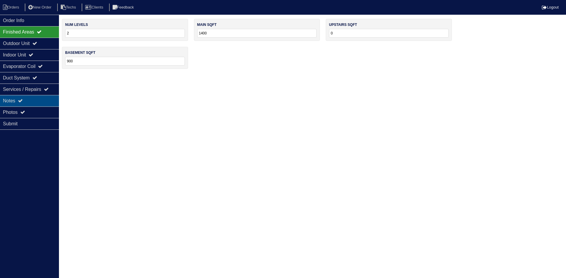
drag, startPoint x: 27, startPoint y: 98, endPoint x: 33, endPoint y: 98, distance: 5.9
click at [27, 98] on div "Notes" at bounding box center [29, 100] width 59 height 11
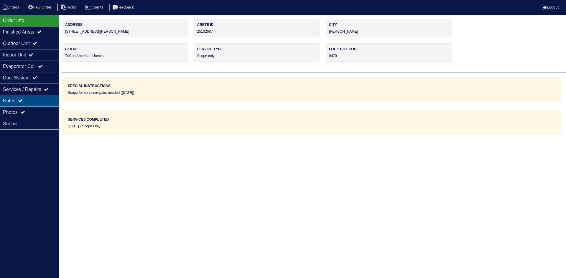
drag, startPoint x: 5, startPoint y: 99, endPoint x: 10, endPoint y: 101, distance: 5.0
click at [6, 99] on div "Notes" at bounding box center [29, 100] width 59 height 11
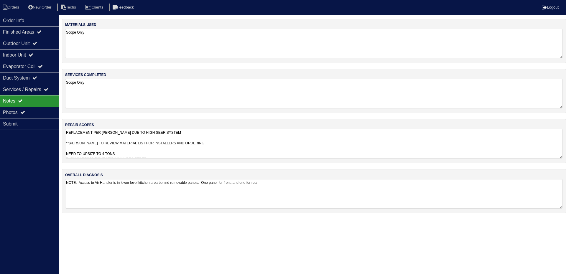
click at [289, 147] on textarea "REPLACEMENT PER [PERSON_NAME] DUE TO HIGH SEER SYSTEM **[PERSON_NAME] TO REVIEW…" at bounding box center [313, 143] width 497 height 29
click at [17, 111] on div "Photos" at bounding box center [29, 112] width 59 height 11
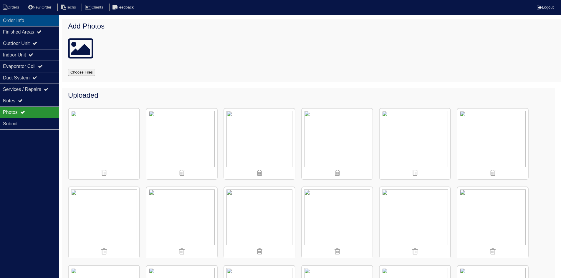
click at [37, 19] on div "Order Info" at bounding box center [29, 20] width 59 height 11
